Goal: Check status: Check status

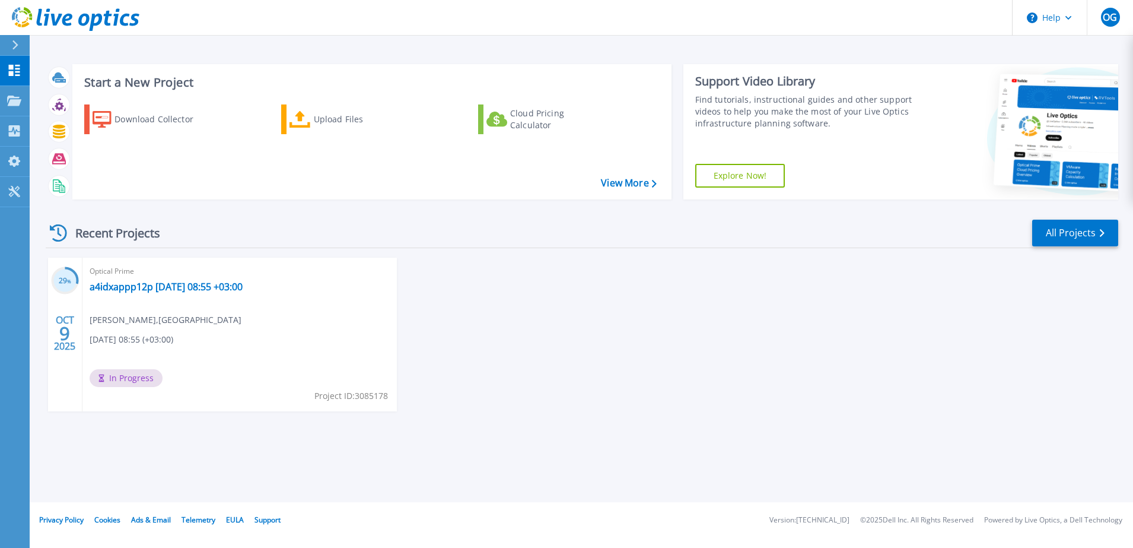
click at [557, 393] on div "29 % [DATE] Optical Prime a4idxappp12p [DATE] 08:55 +03:00 Oguz Gulay , [GEOGRA…" at bounding box center [577, 345] width 1082 height 177
drag, startPoint x: 629, startPoint y: 327, endPoint x: 622, endPoint y: 317, distance: 12.8
click at [629, 326] on div "33 % [DATE] Optical Prime a4idxappp12p [DATE] 08:55 +03:00 Oguz Gulay , [GEOGRA…" at bounding box center [577, 345] width 1082 height 177
click at [584, 384] on div "33 % OCT 9 2025 Optical Prime a4idxappp12p 2025-10-09 08:55 +03:00 Oguz Gulay ,…" at bounding box center [577, 345] width 1082 height 177
click at [640, 395] on div "33 % OCT 9 2025 Optical Prime a4idxappp12p 2025-10-09 08:55 +03:00 Oguz Gulay ,…" at bounding box center [577, 345] width 1082 height 177
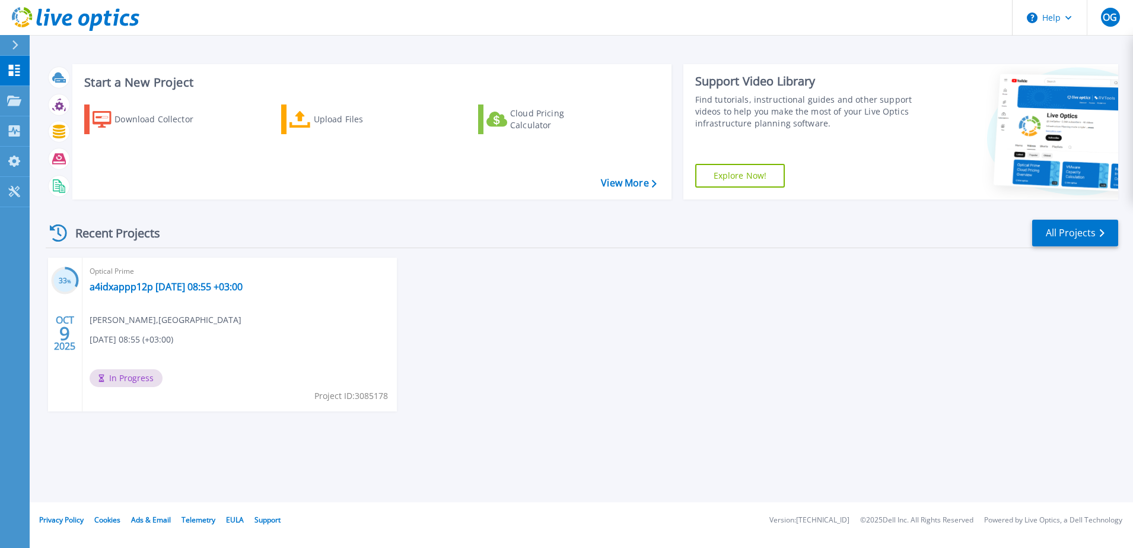
click at [546, 358] on div "33 % OCT 9 2025 Optical Prime a4idxappp12p 2025-10-09 08:55 +03:00 Oguz Gulay ,…" at bounding box center [577, 345] width 1082 height 177
click at [663, 403] on div "34 % OCT 9 2025 Optical Prime a4idxappp12p 2025-10-09 08:55 +03:00 Oguz Gulay ,…" at bounding box center [577, 345] width 1082 height 177
drag, startPoint x: 491, startPoint y: 470, endPoint x: 504, endPoint y: 472, distance: 13.2
click at [500, 471] on div "Start a New Project Download Collector Upload Files Cloud Pricing Calculator Vi…" at bounding box center [581, 251] width 1103 height 502
click at [499, 312] on div "34 % OCT 9 2025 Optical Prime a4idxappp12p 2025-10-09 08:55 +03:00 Oguz Gulay ,…" at bounding box center [577, 345] width 1082 height 177
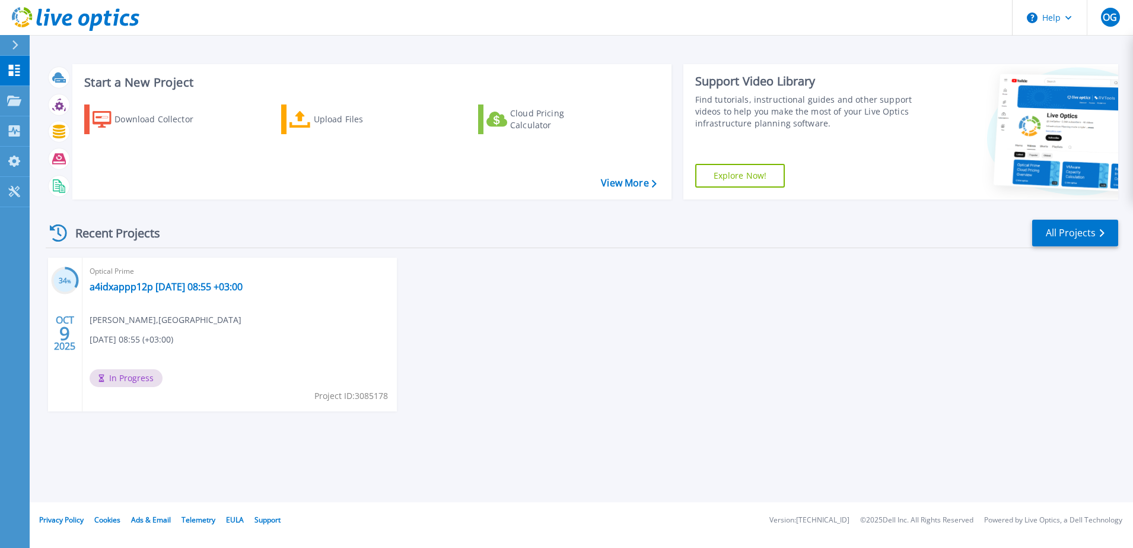
drag, startPoint x: 781, startPoint y: 301, endPoint x: 714, endPoint y: 321, distance: 70.0
click at [714, 321] on div "34 % OCT 9 2025 Optical Prime a4idxappp12p 2025-10-09 08:55 +03:00 Oguz Gulay ,…" at bounding box center [577, 345] width 1082 height 177
